Goal: Information Seeking & Learning: Find specific fact

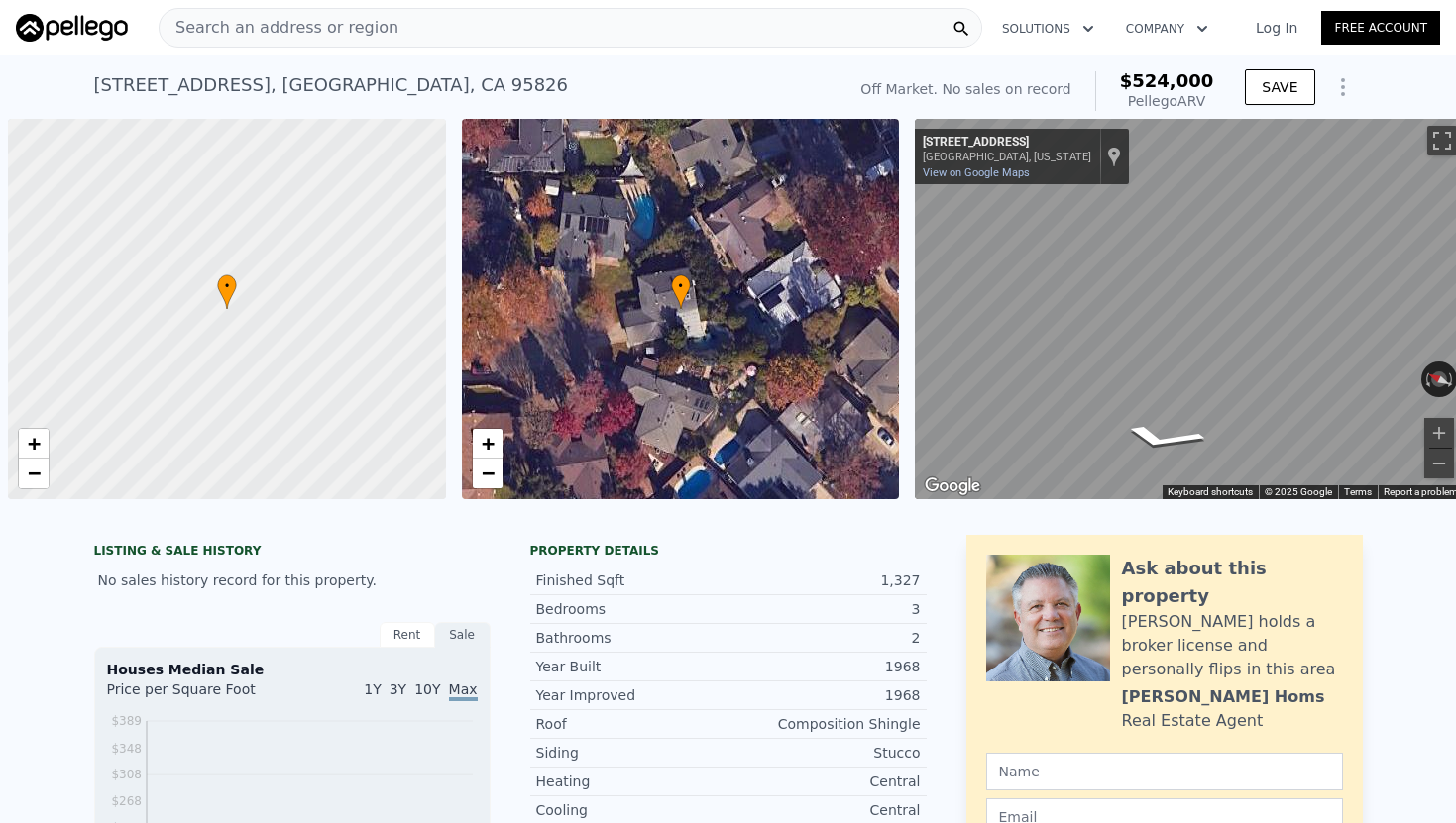
scroll to position [0, 8]
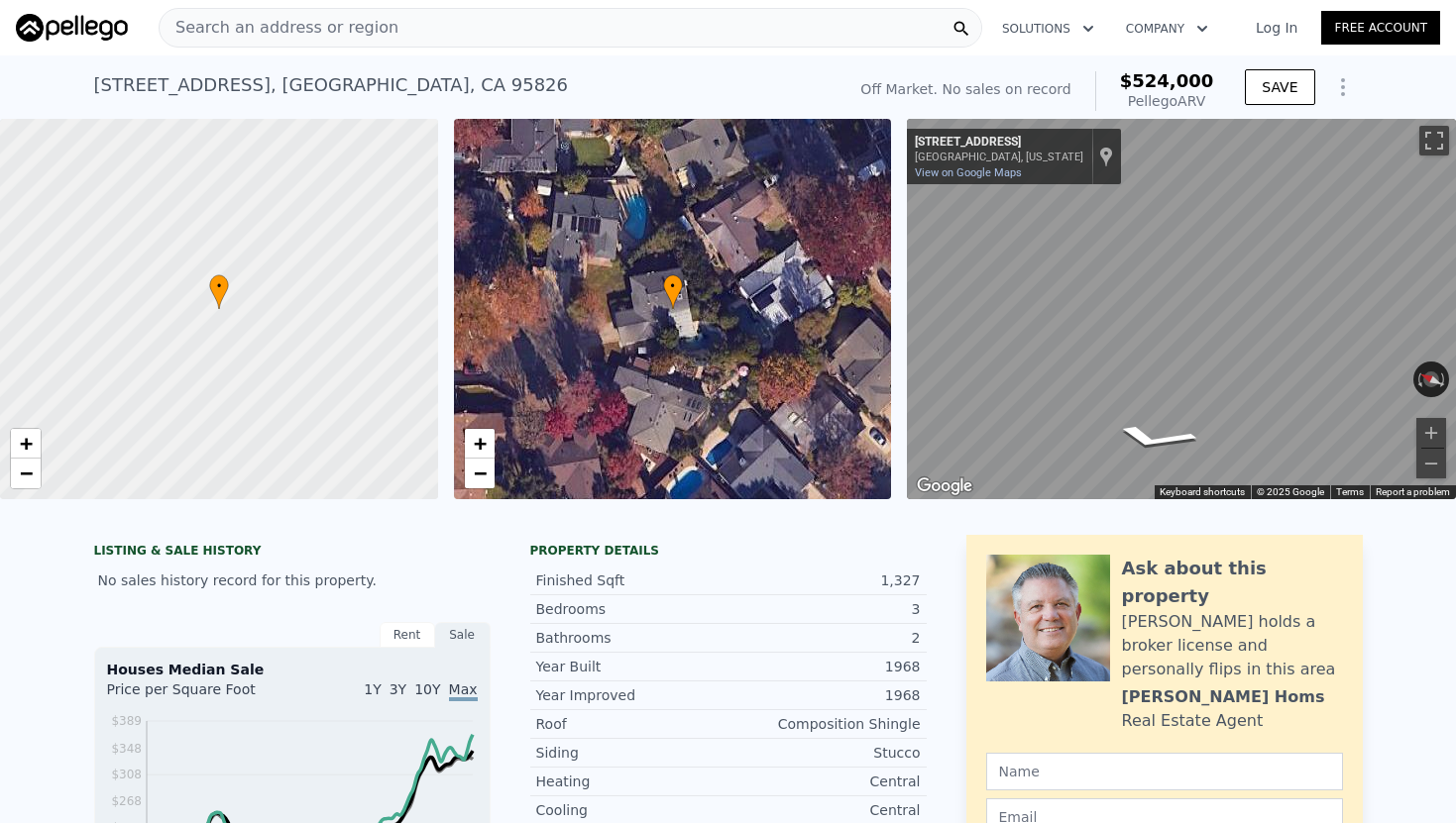
click at [317, 38] on span "Search an address or region" at bounding box center [279, 28] width 239 height 24
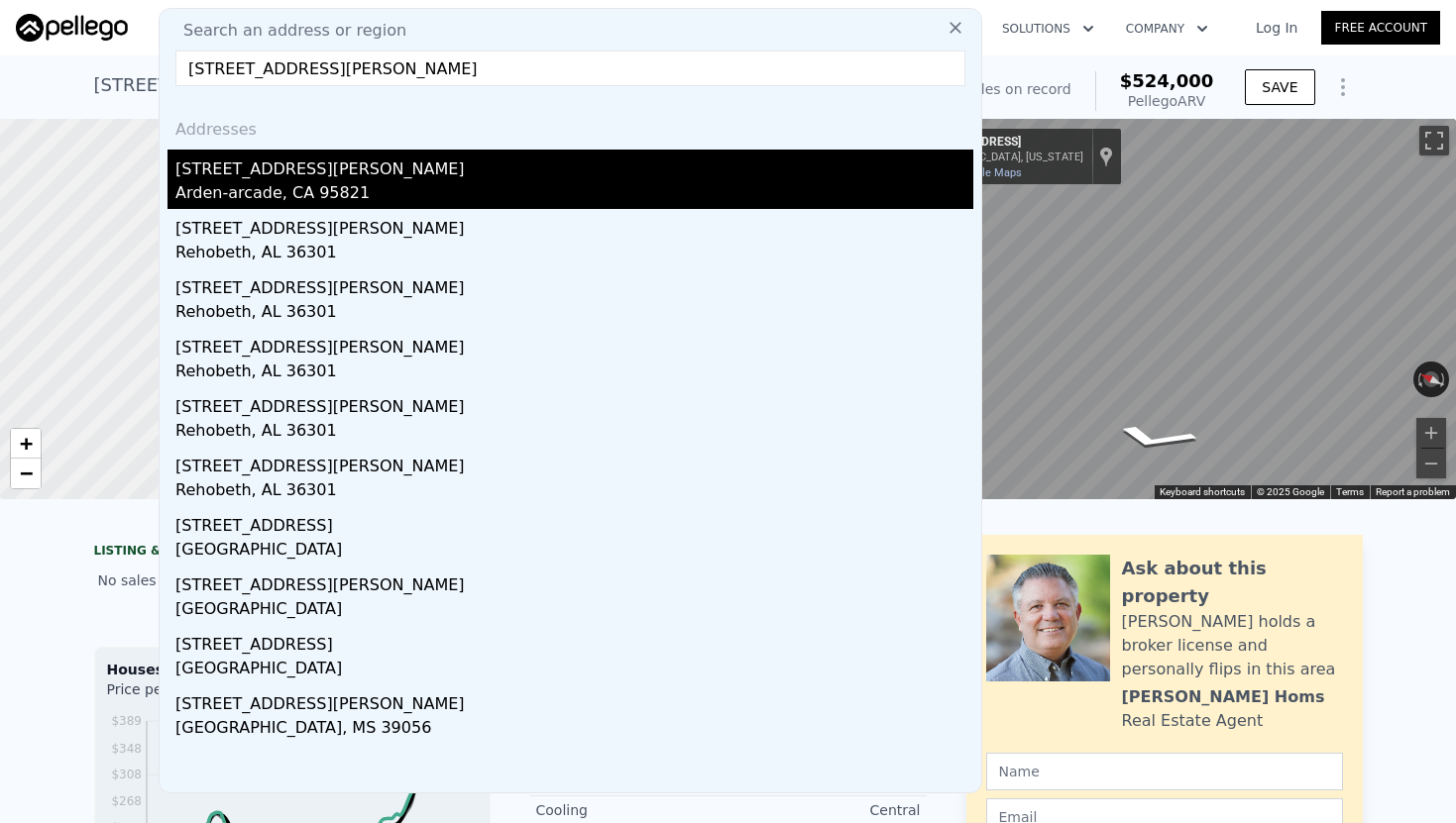
type input "[STREET_ADDRESS][PERSON_NAME]"
click at [283, 180] on div "[STREET_ADDRESS][PERSON_NAME]" at bounding box center [574, 165] width 798 height 32
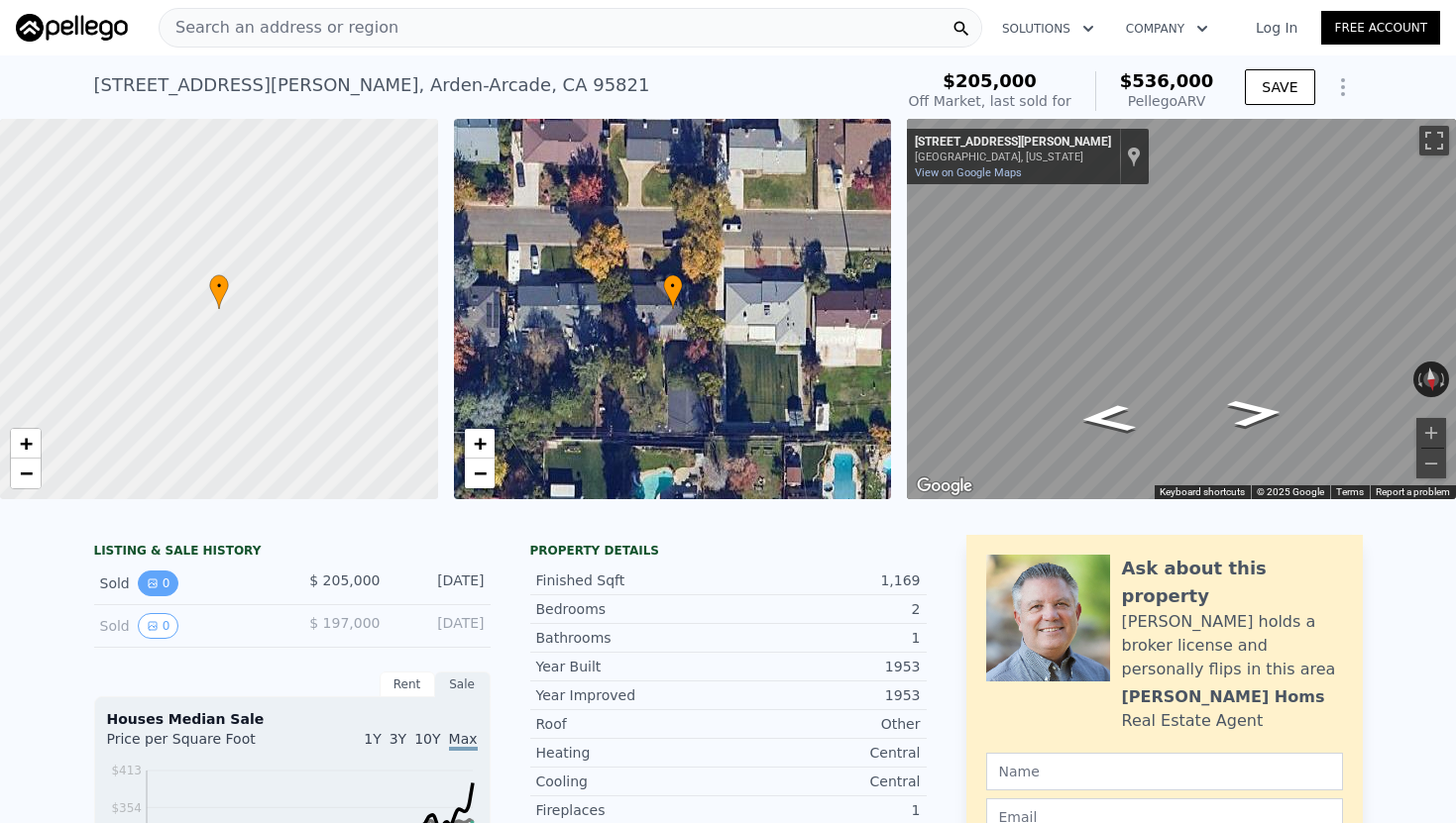
click at [158, 589] on button "0" at bounding box center [158, 584] width 42 height 26
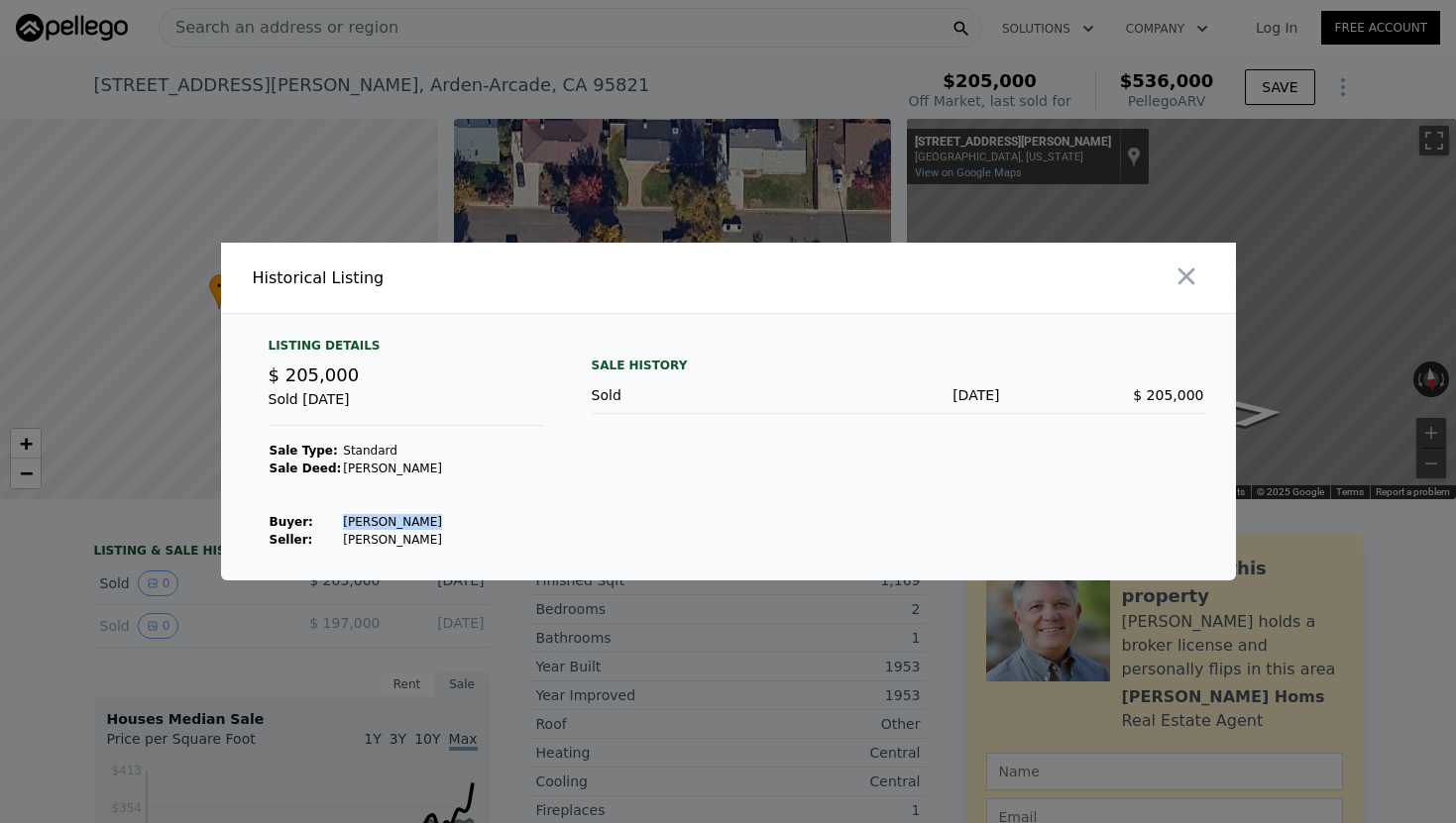
drag, startPoint x: 407, startPoint y: 519, endPoint x: 328, endPoint y: 521, distance: 79.0
click at [328, 521] on tr "Buyer : [PERSON_NAME]" at bounding box center [356, 522] width 174 height 18
copy tr "[PERSON_NAME]"
click at [1194, 271] on icon "button" at bounding box center [1186, 277] width 28 height 28
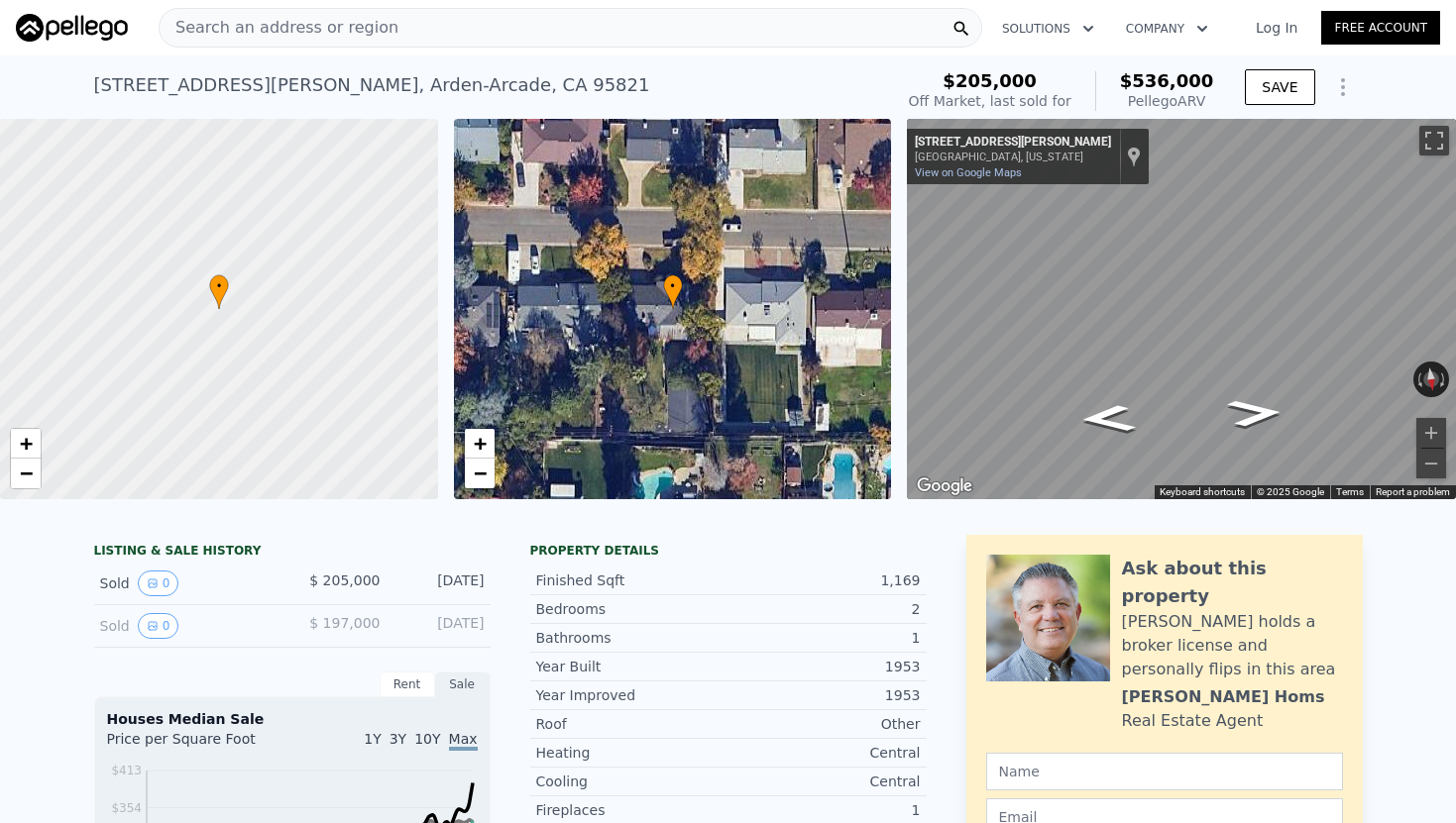
click at [330, 41] on div "Search an address or region" at bounding box center [279, 28] width 239 height 38
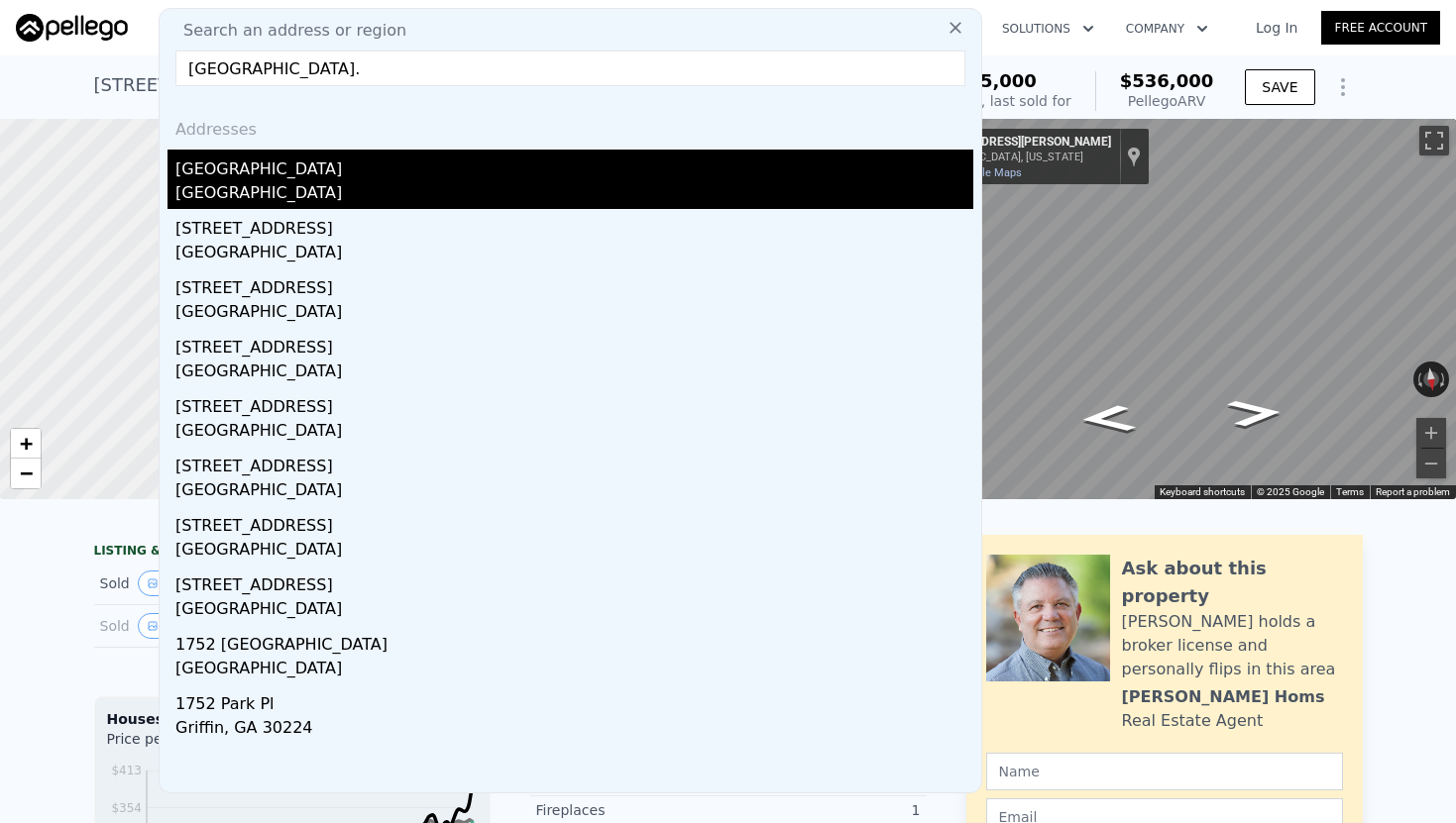
type input "[GEOGRAPHIC_DATA]."
click at [374, 186] on div "[GEOGRAPHIC_DATA]" at bounding box center [574, 195] width 798 height 28
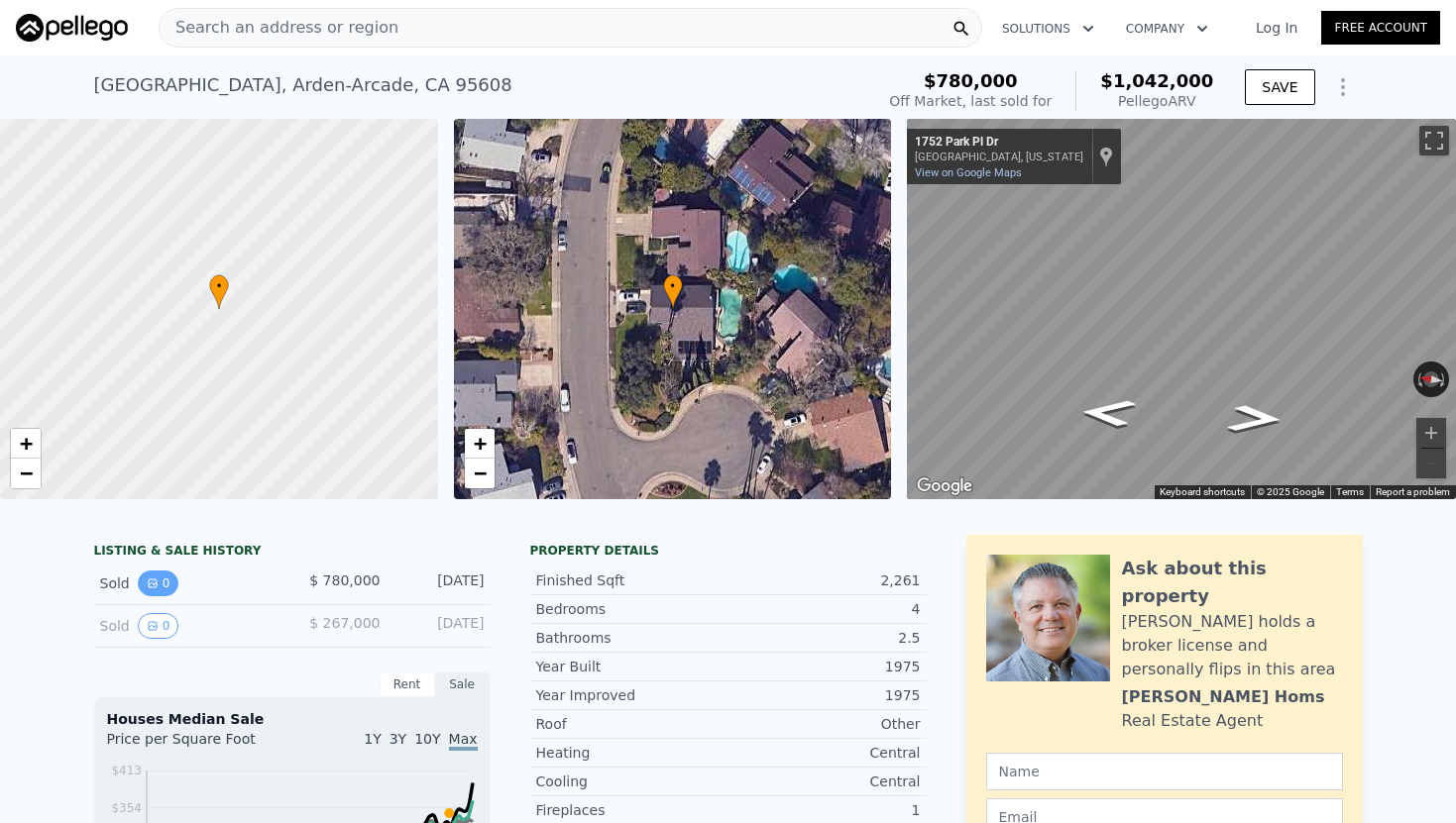
click at [150, 584] on icon "View historical data" at bounding box center [152, 584] width 12 height 12
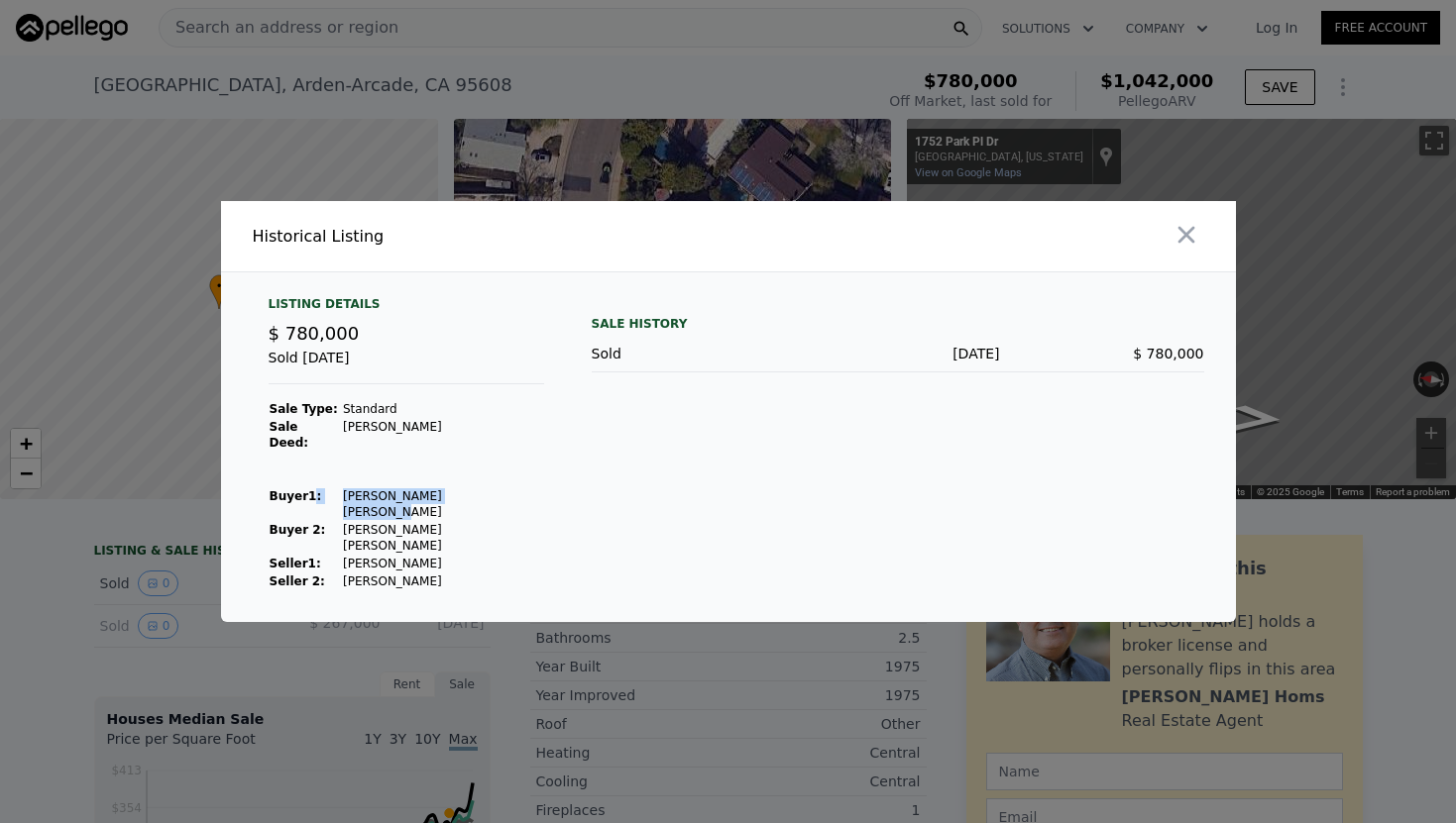
drag, startPoint x: 308, startPoint y: 509, endPoint x: 472, endPoint y: 501, distance: 164.2
click at [472, 501] on tr "Buyer 1 : [PERSON_NAME] [PERSON_NAME]" at bounding box center [407, 504] width 275 height 34
copy tr "1 : [PERSON_NAME] [PERSON_NAME]"
drag, startPoint x: 387, startPoint y: 520, endPoint x: 465, endPoint y: 523, distance: 78.1
click at [465, 523] on td "[PERSON_NAME] [PERSON_NAME]" at bounding box center [442, 538] width 202 height 34
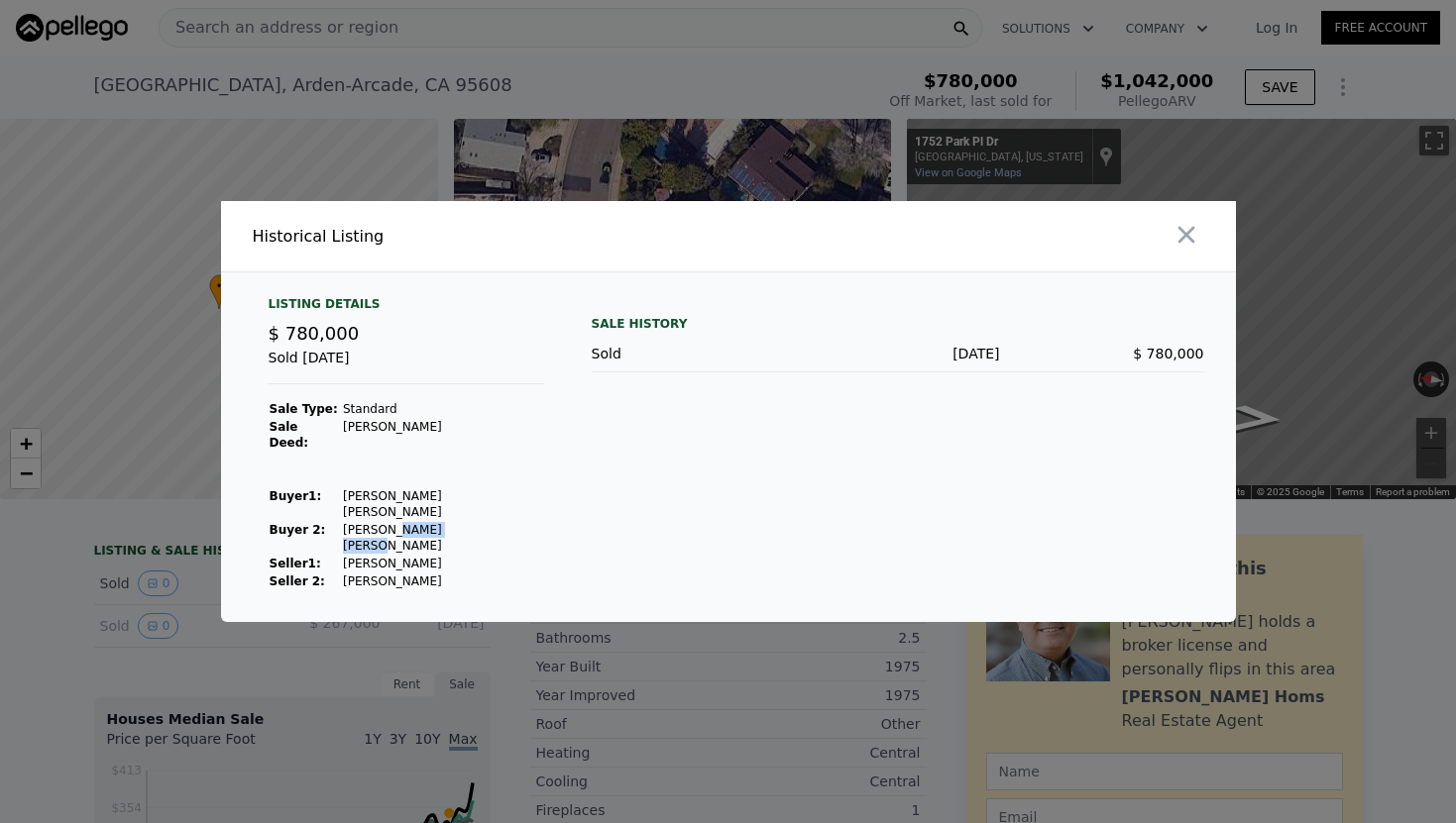
click at [465, 523] on td "[PERSON_NAME] [PERSON_NAME]" at bounding box center [442, 538] width 202 height 34
drag, startPoint x: 465, startPoint y: 523, endPoint x: 315, endPoint y: 525, distance: 150.0
click at [315, 525] on tr "Buyer 2: [PERSON_NAME] [PERSON_NAME]" at bounding box center [407, 538] width 275 height 34
copy tr ": [PERSON_NAME] [PERSON_NAME]"
click at [1197, 249] on icon "button" at bounding box center [1186, 235] width 28 height 28
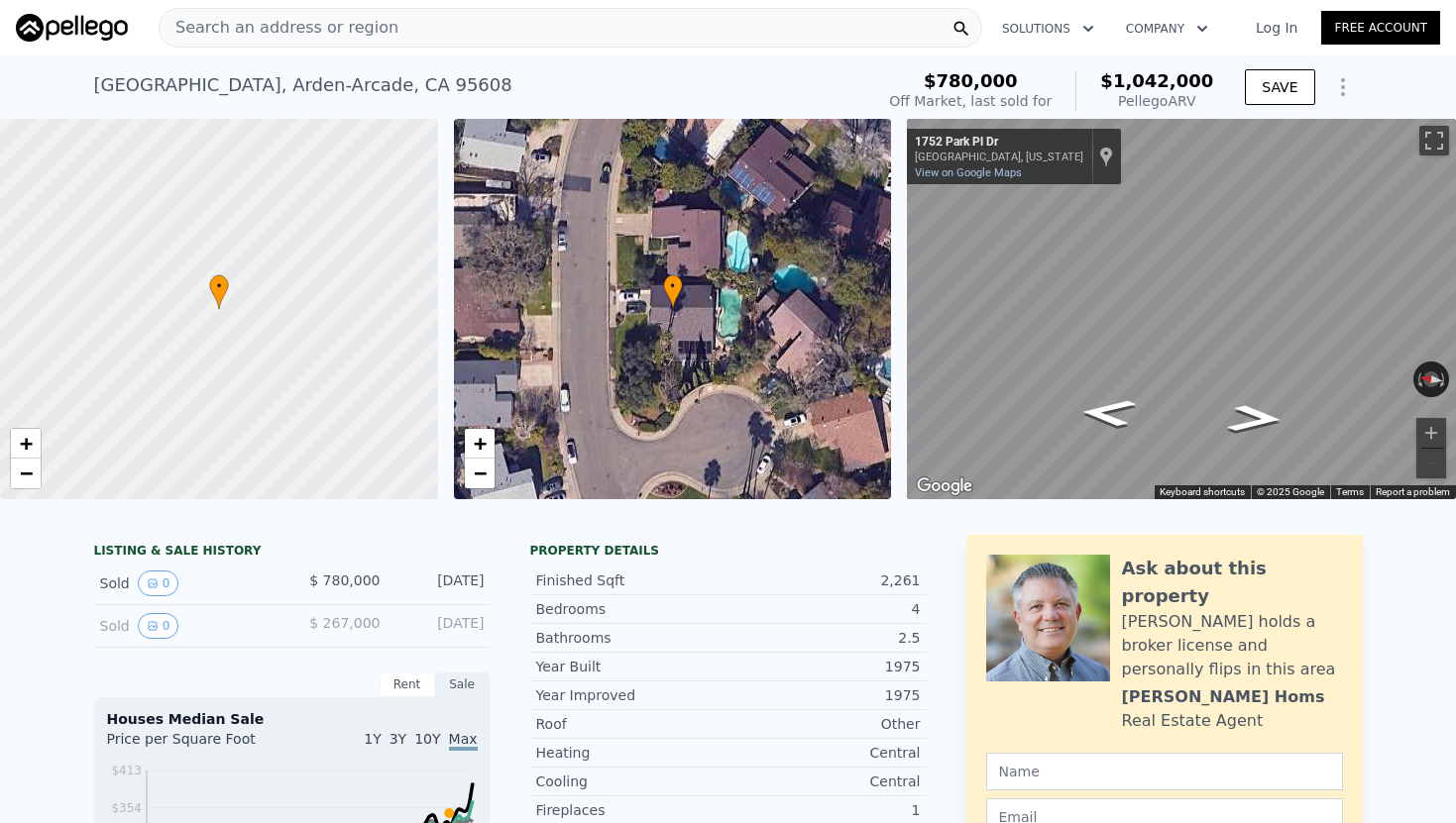
click at [271, 86] on div "[STREET_ADDRESS]" at bounding box center [303, 86] width 419 height 28
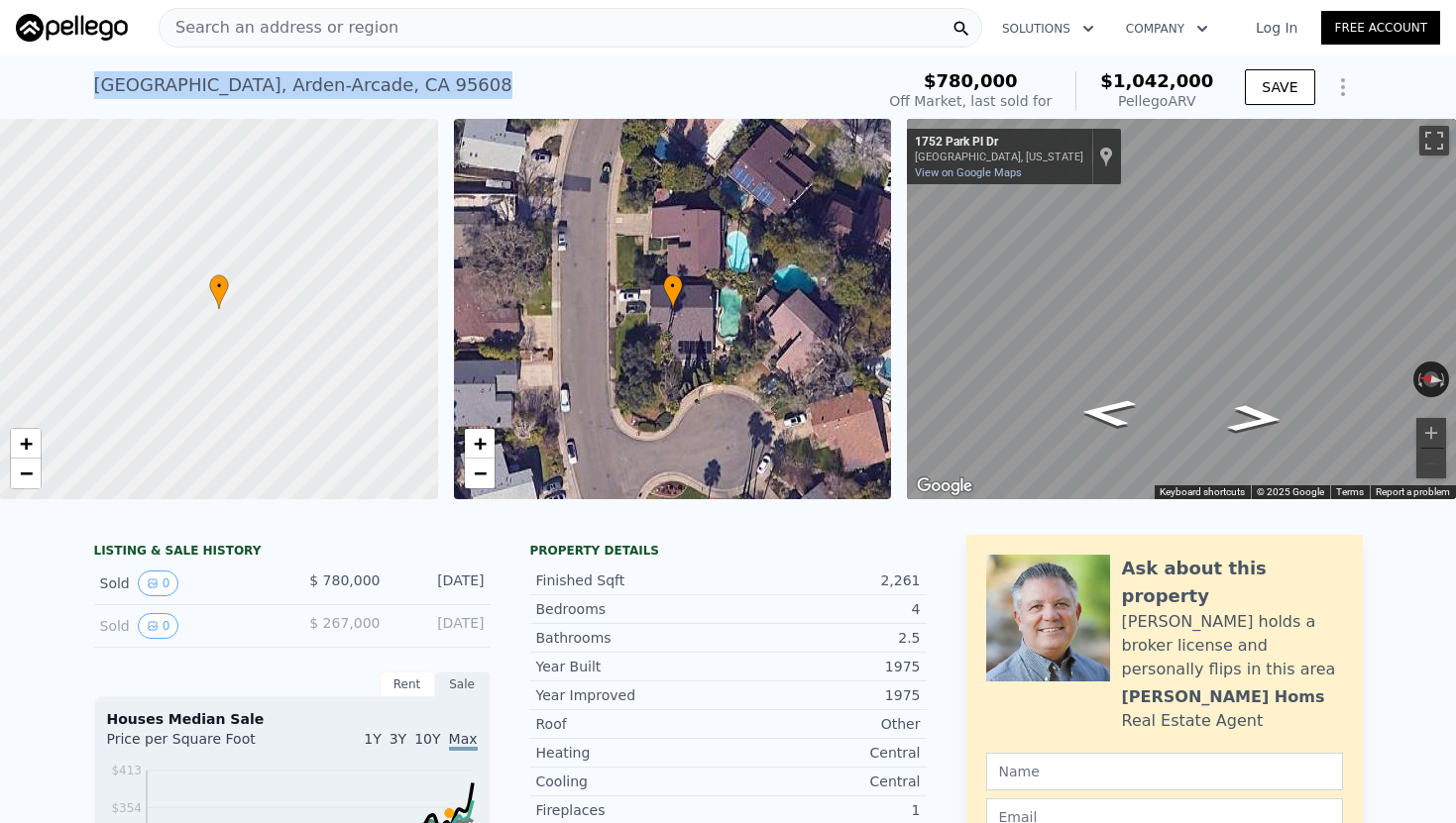
click at [271, 86] on div "[STREET_ADDRESS]" at bounding box center [303, 86] width 419 height 28
copy div "[STREET_ADDRESS] Sold [DATE] for $780k (~ARV $1.042m )"
